Goal: Transaction & Acquisition: Purchase product/service

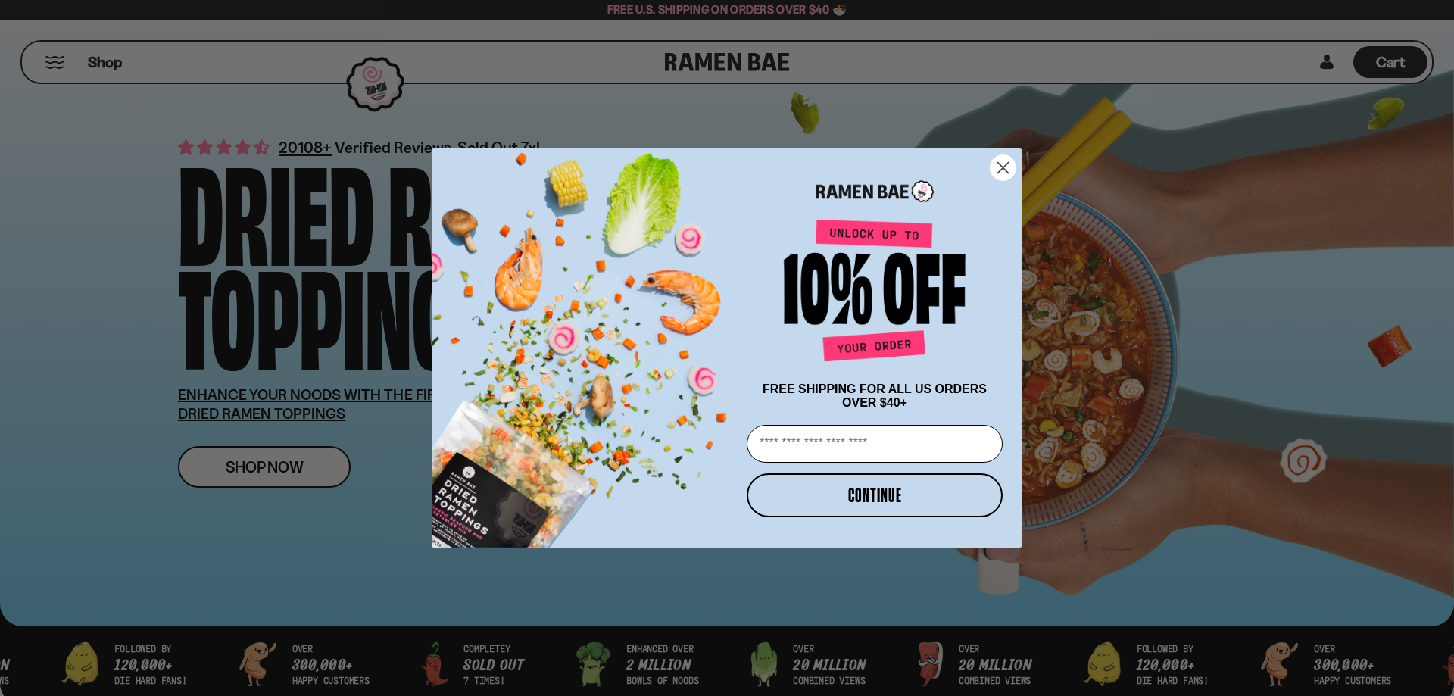
click at [1000, 163] on icon "Close dialog" at bounding box center [1003, 168] width 11 height 11
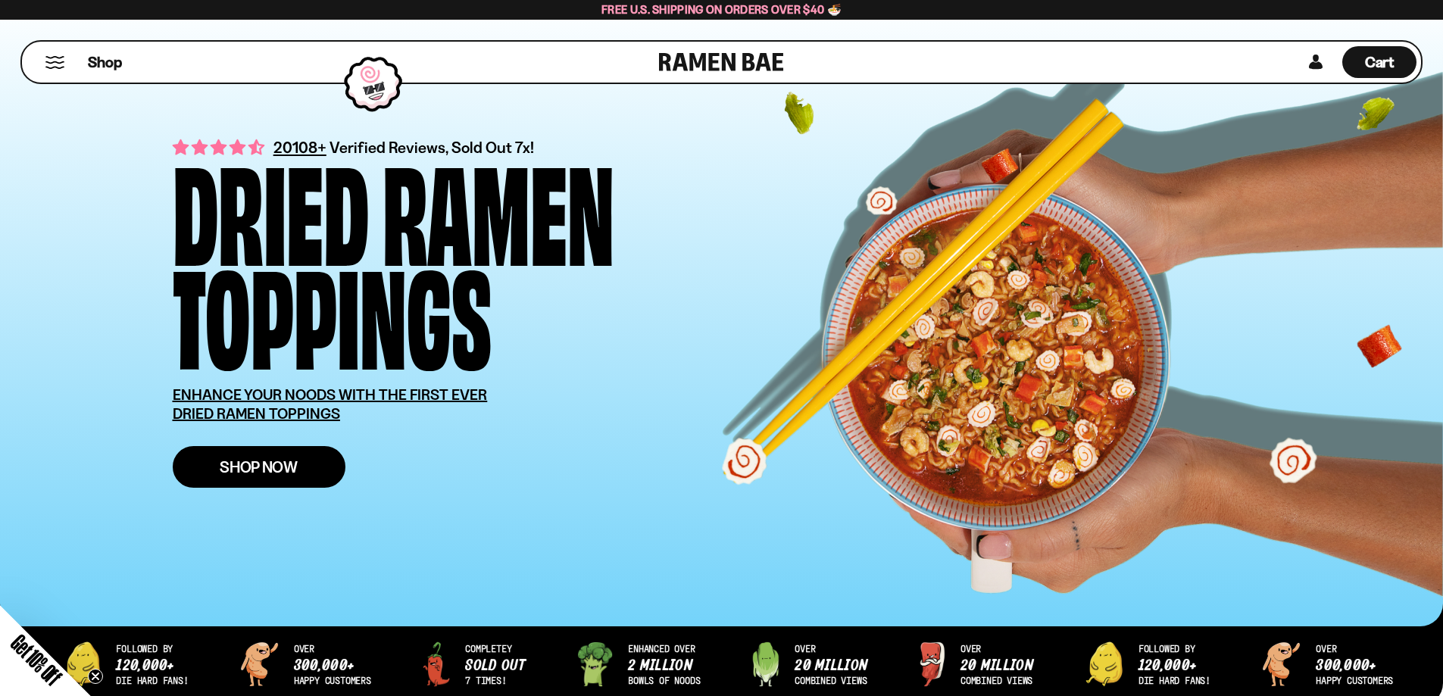
click at [255, 457] on link "Shop Now" at bounding box center [259, 467] width 173 height 42
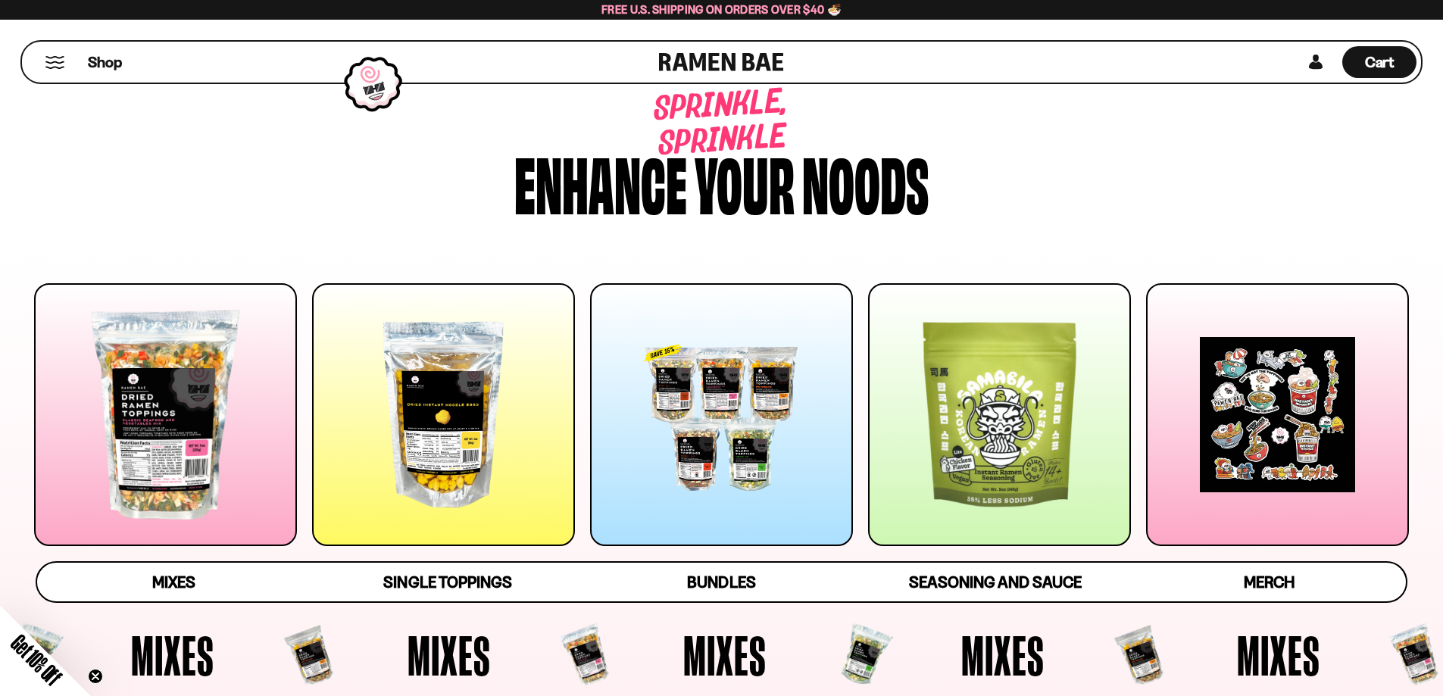
click at [710, 402] on div at bounding box center [721, 414] width 263 height 263
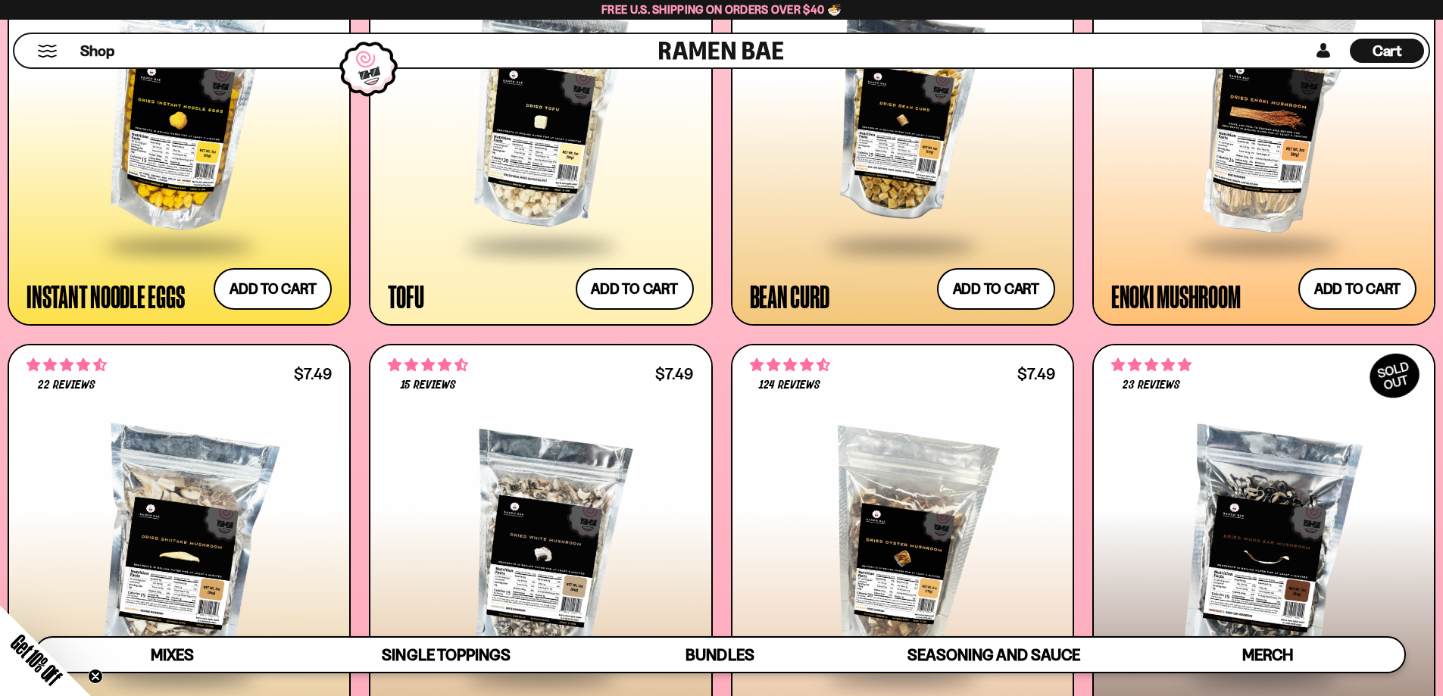
scroll to position [2189, 0]
